Goal: Complete application form

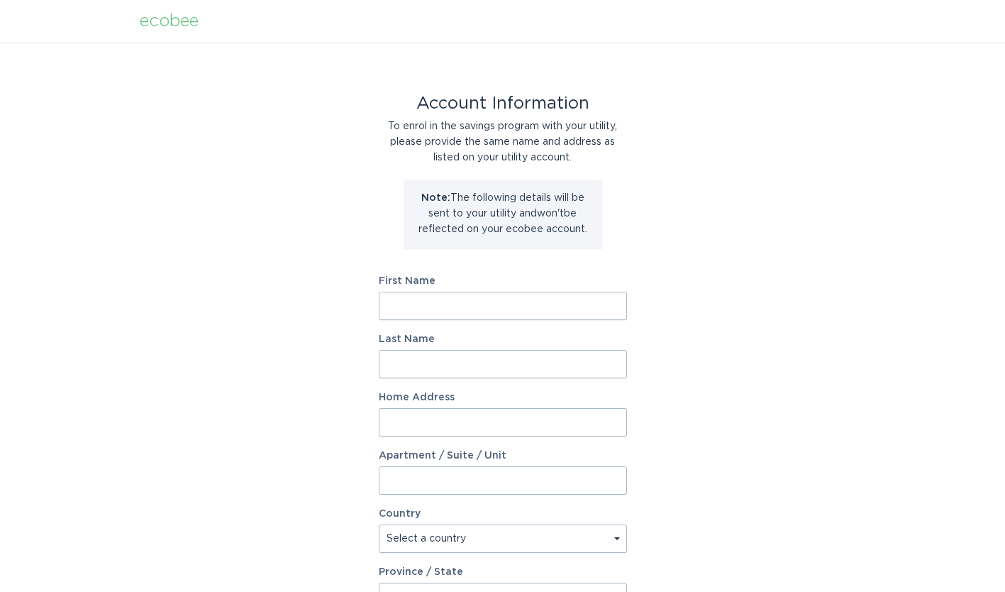
click at [473, 305] on input "First Name" at bounding box center [503, 306] width 248 height 28
type input "PAUL"
type input "M HENKELS"
type input "3318 SE Biddle Rd"
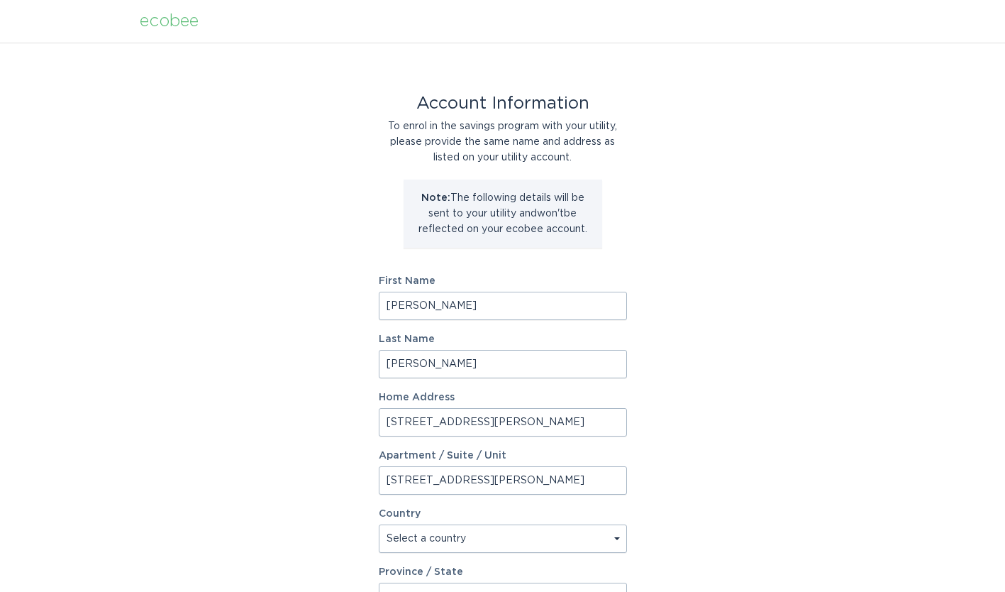
select select "US"
type input "Vancouver"
type input "98683"
select select "WA"
click at [399, 363] on input "M HENKELS" at bounding box center [503, 364] width 248 height 28
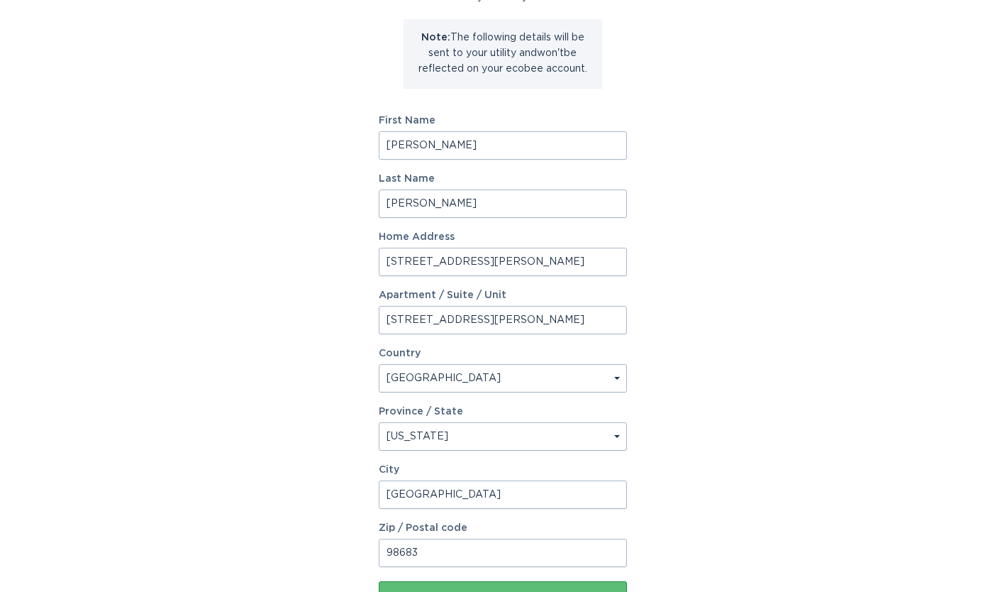
scroll to position [272, 0]
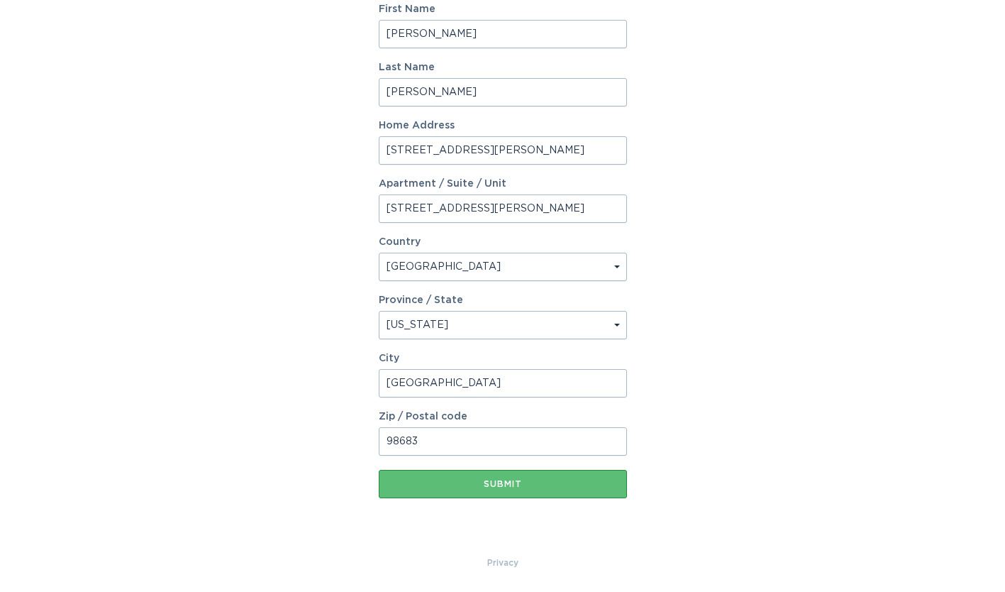
type input "HENKELS"
click at [529, 206] on input "3318 SE Biddle Rd" at bounding box center [503, 208] width 248 height 28
type input "3"
click at [529, 482] on div "Submit" at bounding box center [503, 484] width 234 height 9
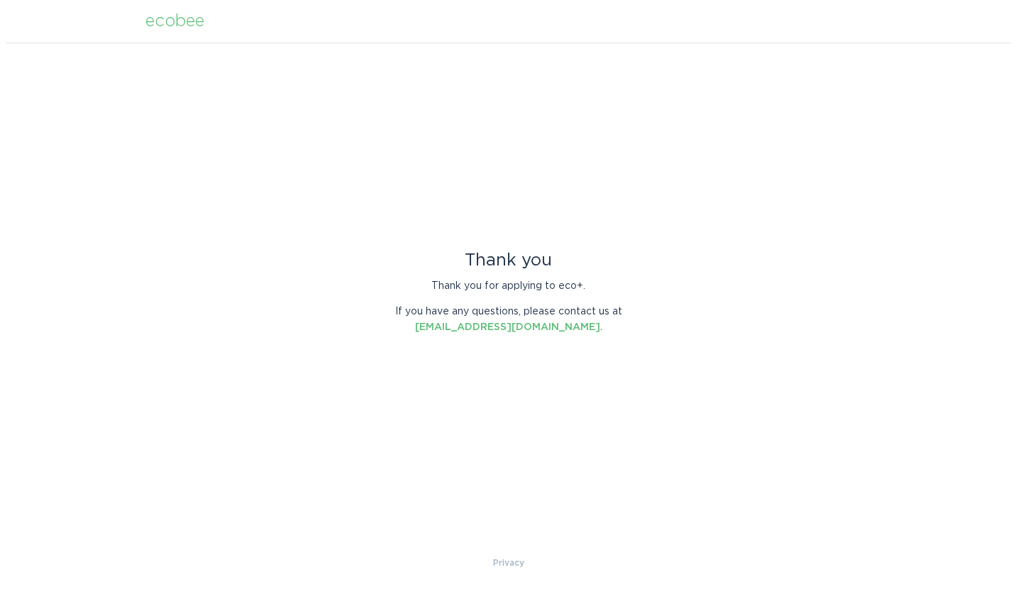
scroll to position [0, 0]
